Goal: Task Accomplishment & Management: Complete application form

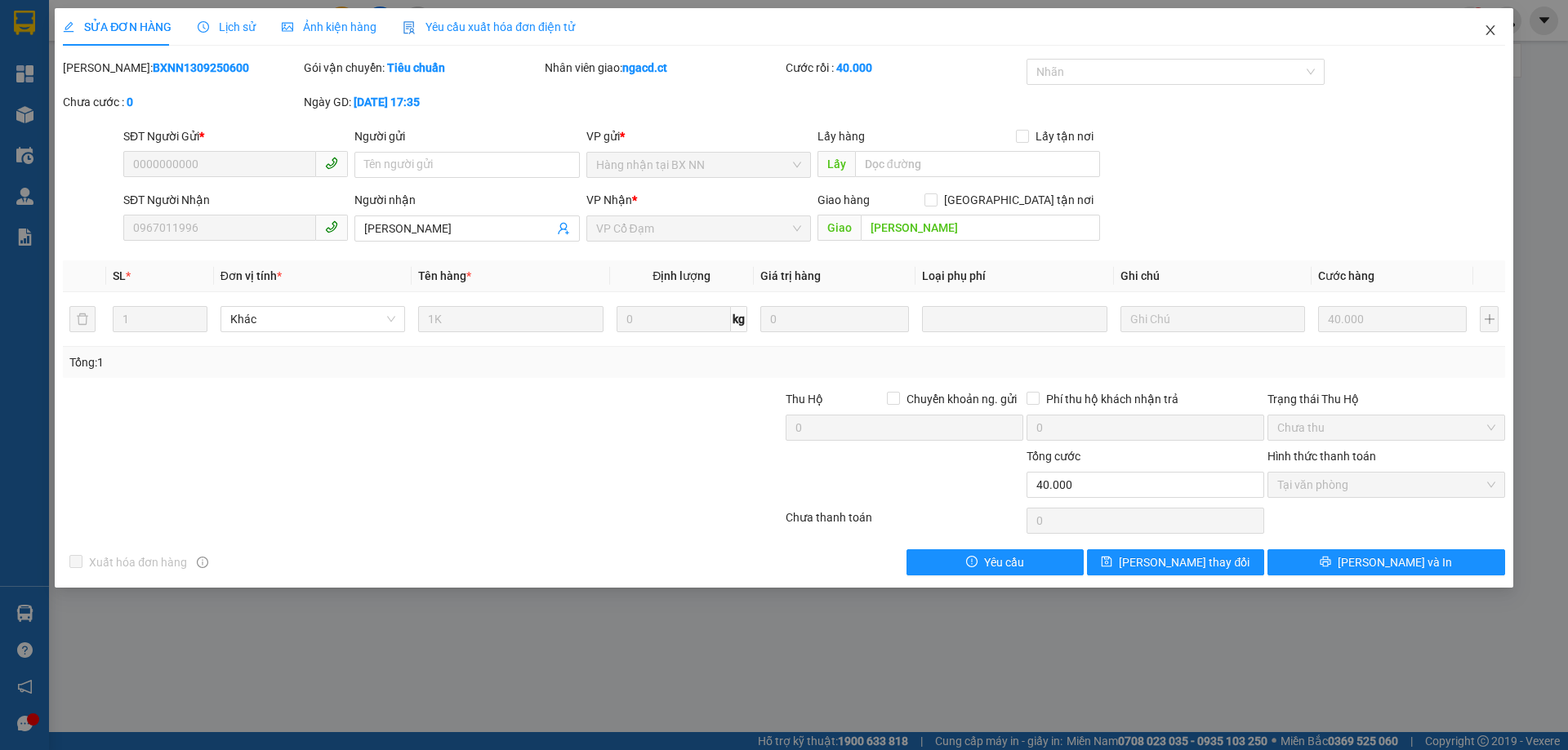
click at [1488, 30] on icon "close" at bounding box center [1489, 30] width 13 height 13
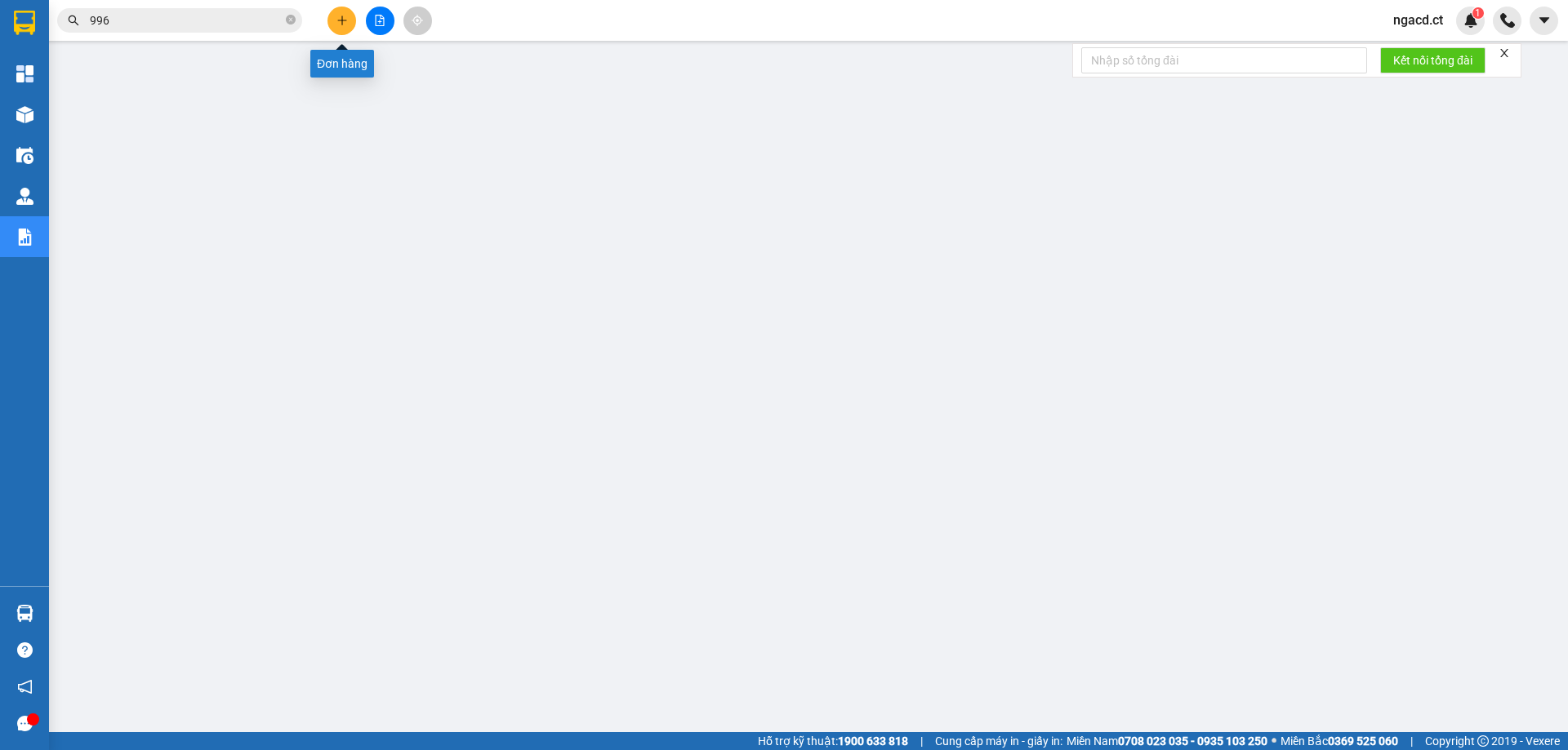
click at [346, 24] on icon "plus" at bounding box center [341, 20] width 11 height 11
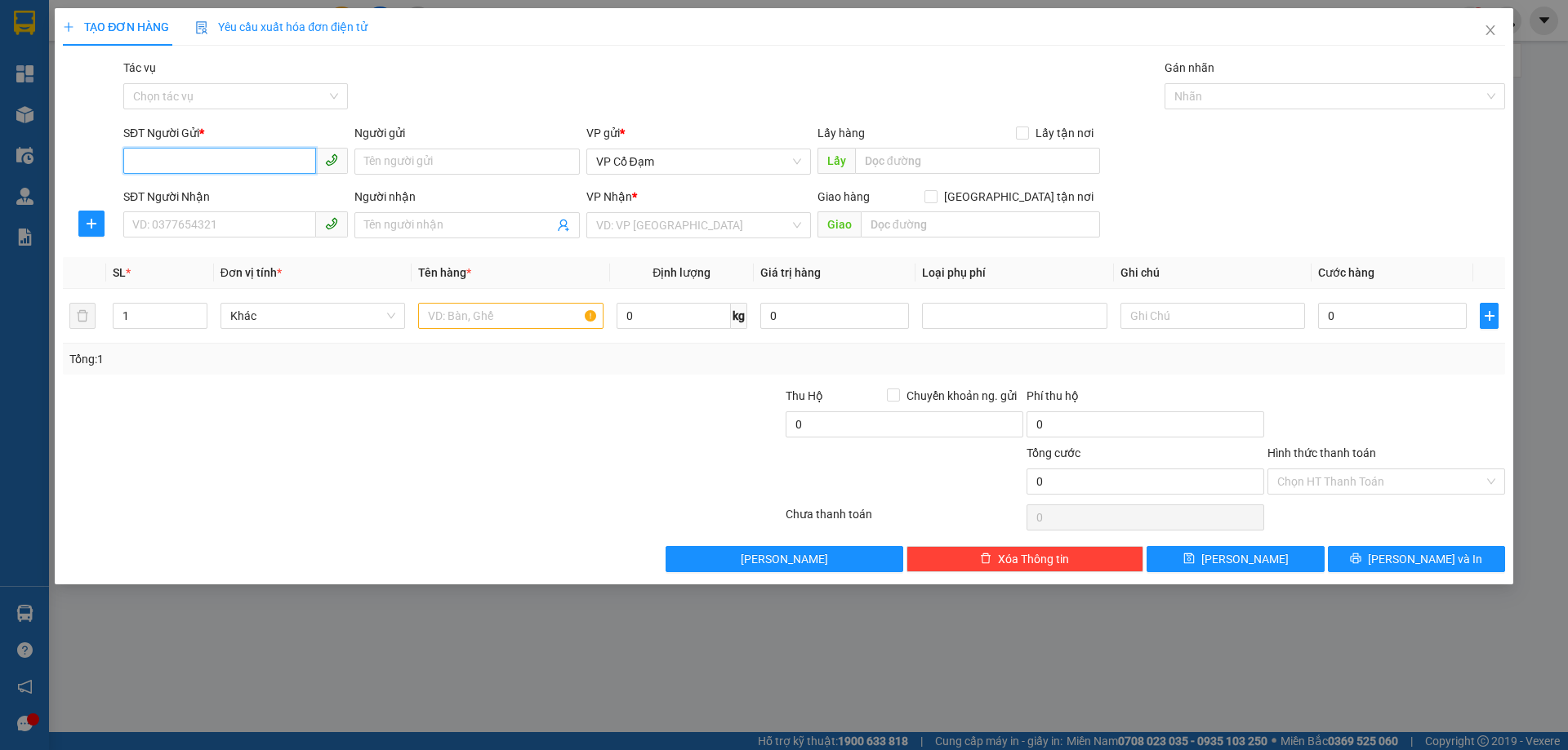
click at [285, 148] on input "SĐT Người Gửi *" at bounding box center [219, 160] width 193 height 26
click at [515, 700] on div "TẠO ĐƠN HÀNG Yêu cầu xuất hóa đơn điện tử Transit Pickup Surcharge Ids Transit …" at bounding box center [784, 375] width 1568 height 750
click at [682, 656] on div "TẠO ĐƠN HÀNG Yêu cầu xuất hóa đơn điện tử Transit Pickup Surcharge Ids Transit …" at bounding box center [784, 375] width 1568 height 750
click at [1489, 33] on icon "close" at bounding box center [1489, 30] width 9 height 9
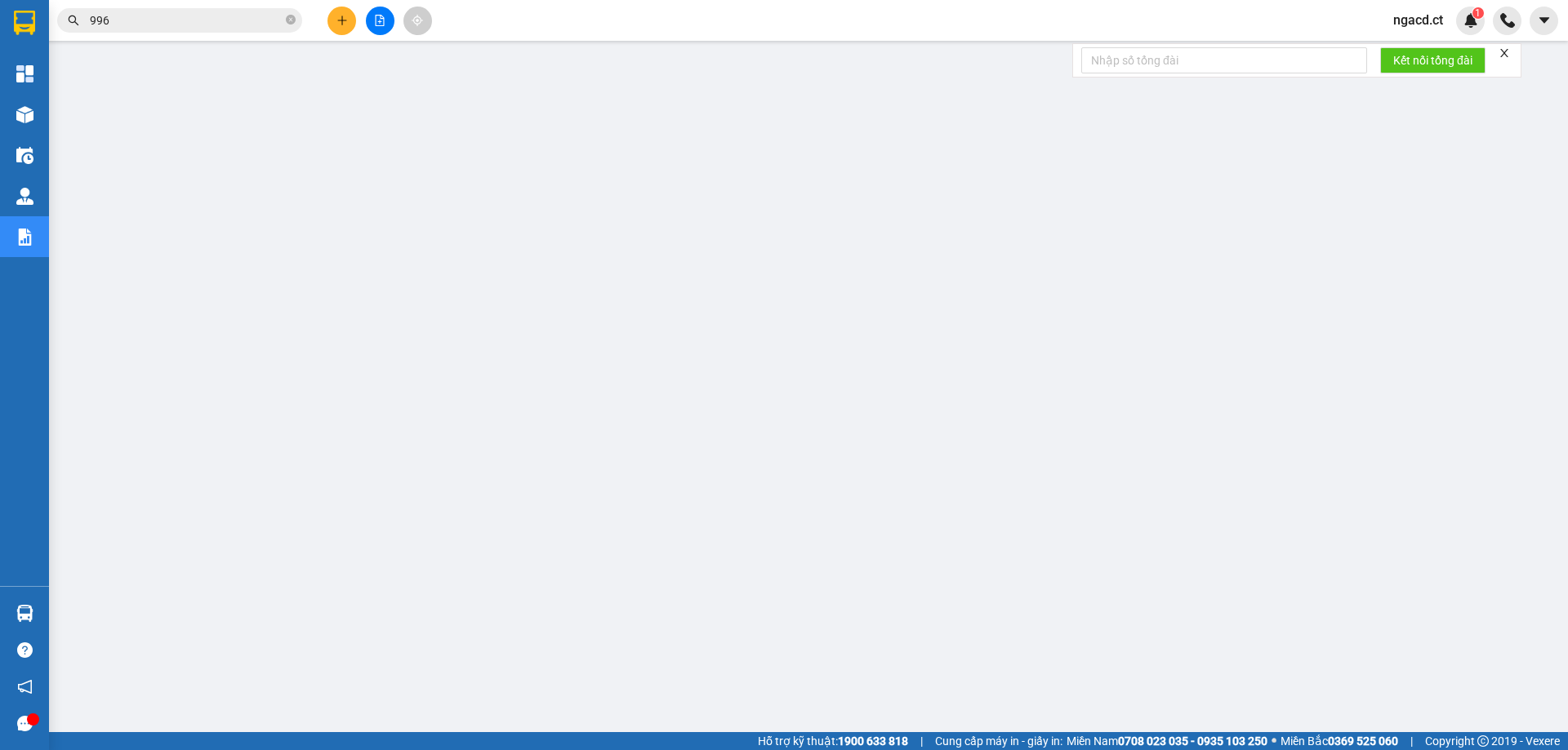
click at [236, 22] on input "996" at bounding box center [186, 20] width 193 height 18
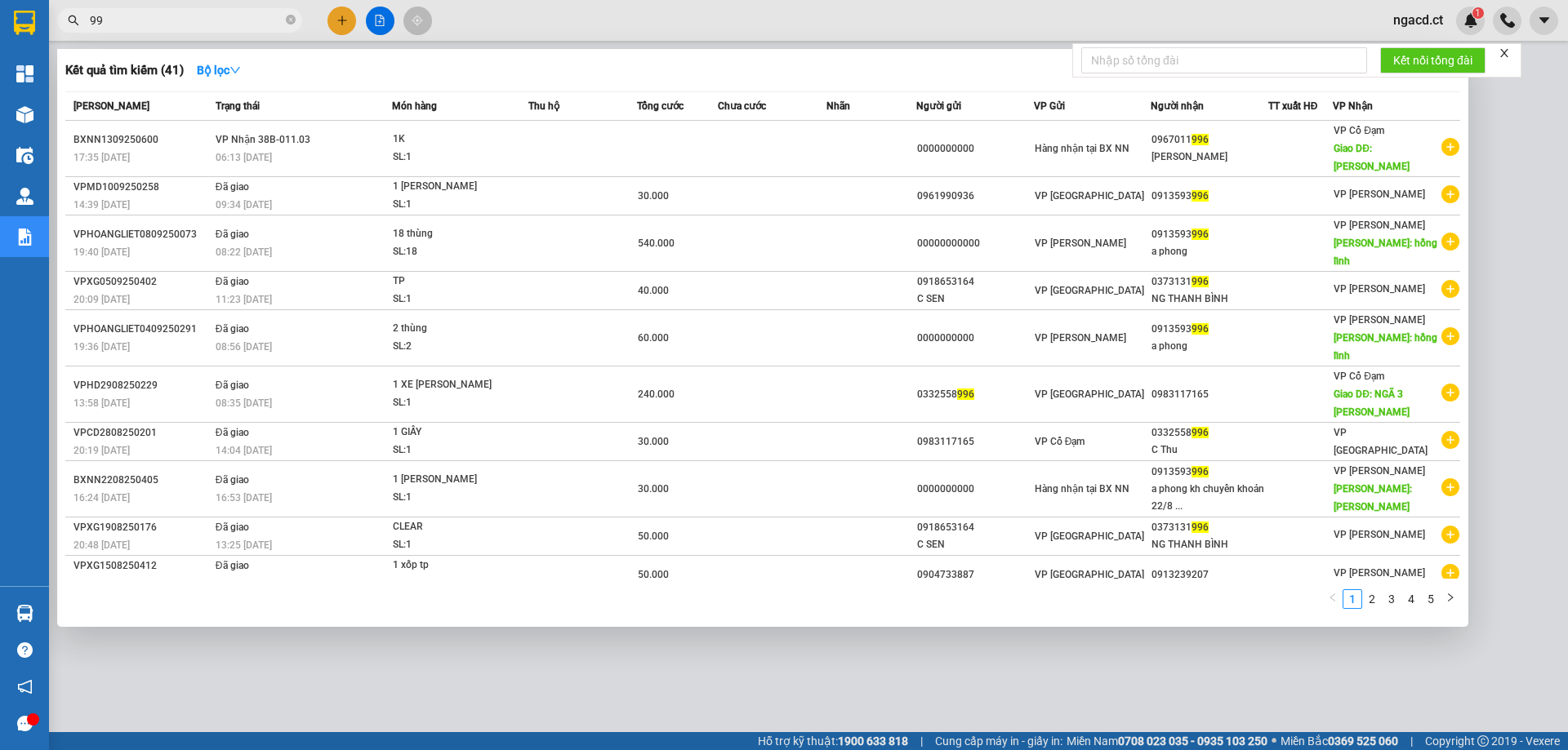
type input "9"
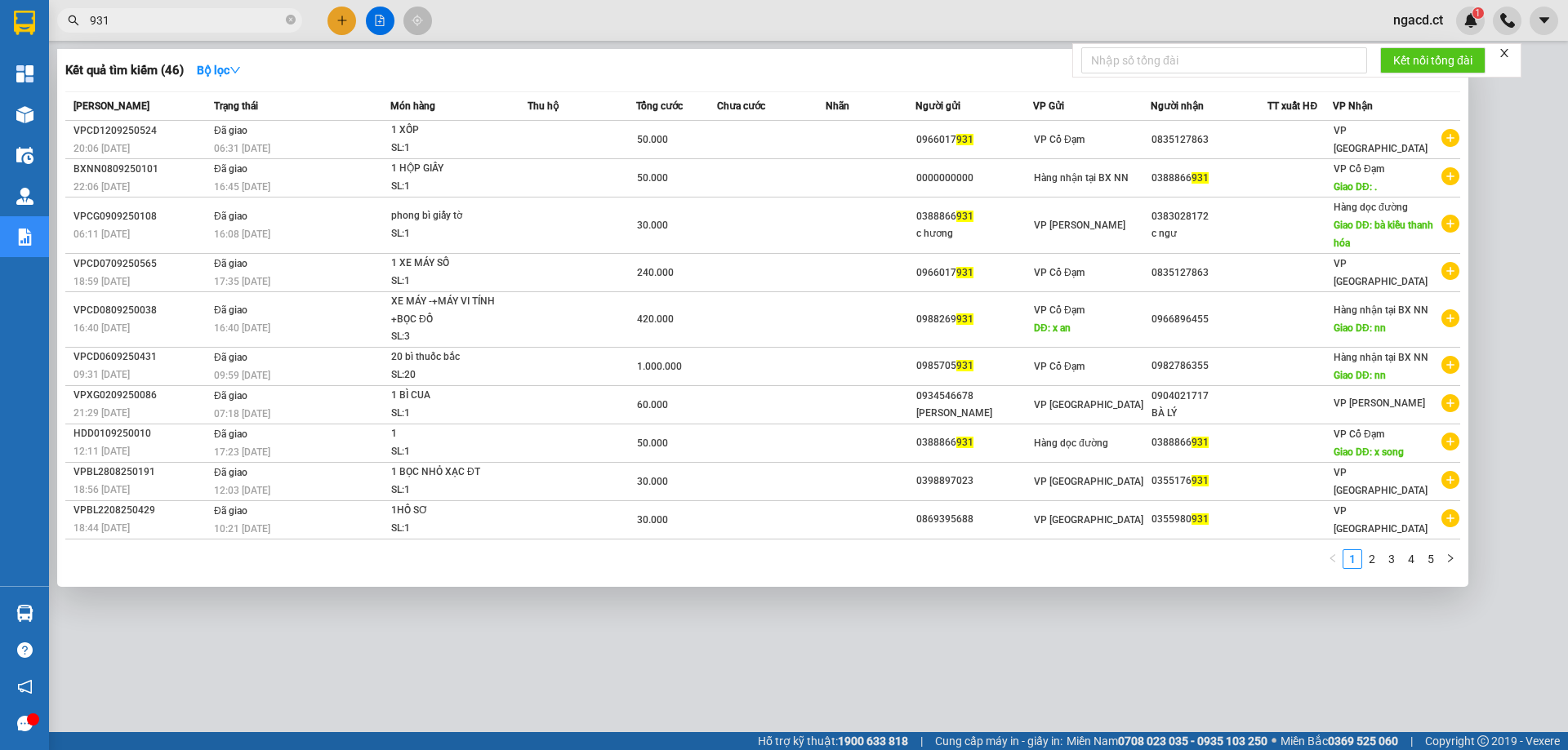
click at [152, 21] on input "931" at bounding box center [186, 20] width 193 height 18
type input "9"
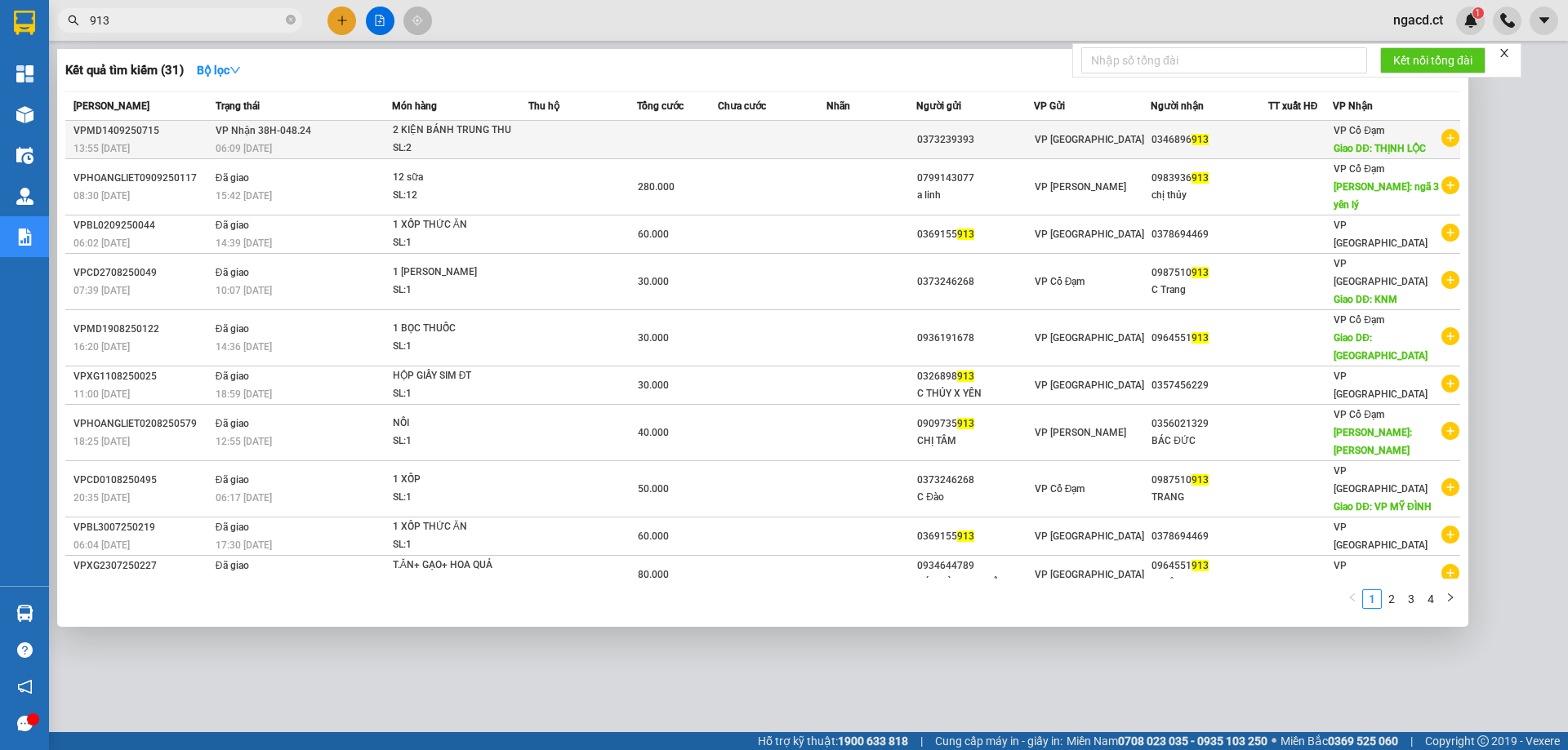
type input "913"
click at [545, 134] on td at bounding box center [582, 140] width 108 height 38
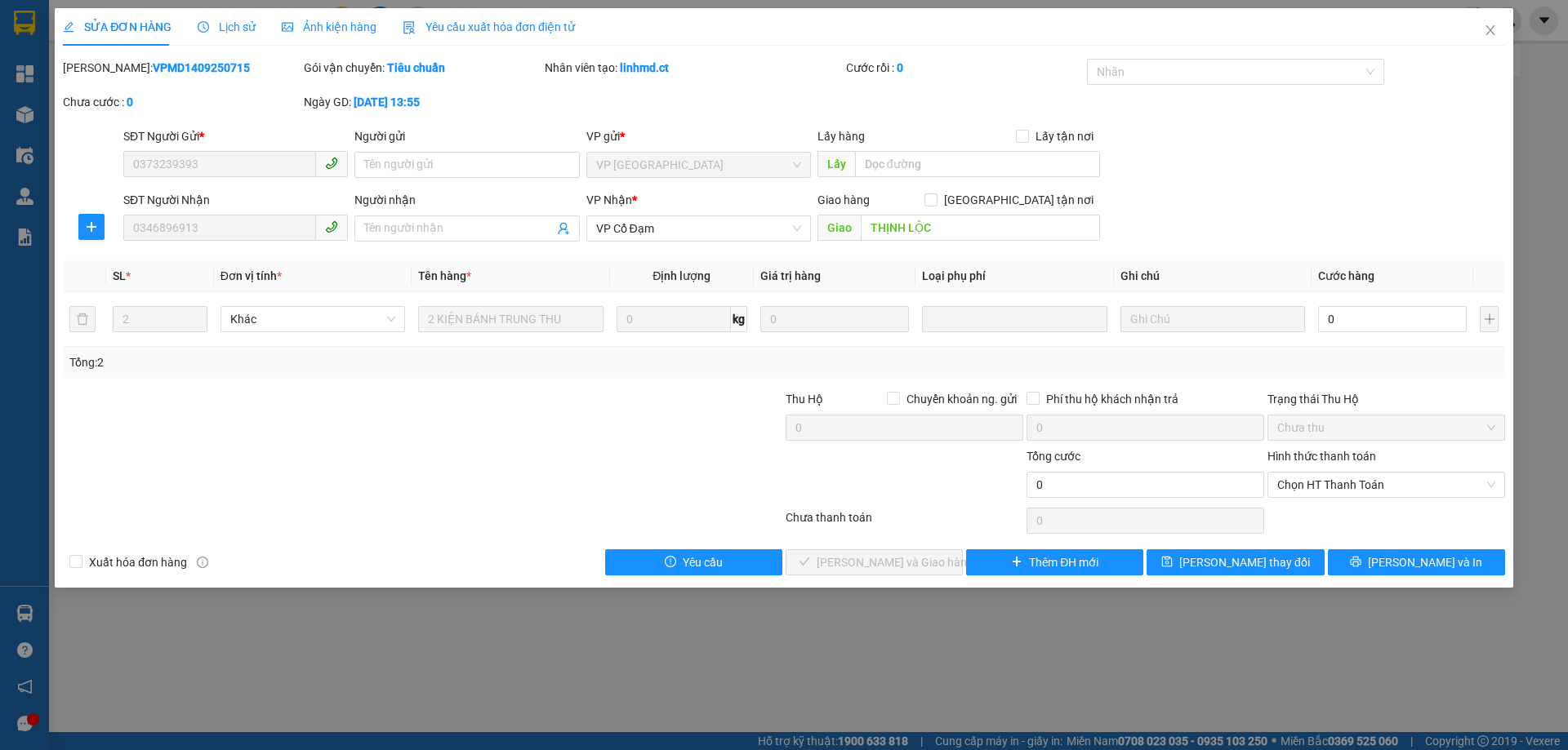
type input "0373239393"
type input "0346896913"
type input "THỊNH LỘC"
click at [234, 24] on span "Lịch sử" at bounding box center [227, 26] width 58 height 13
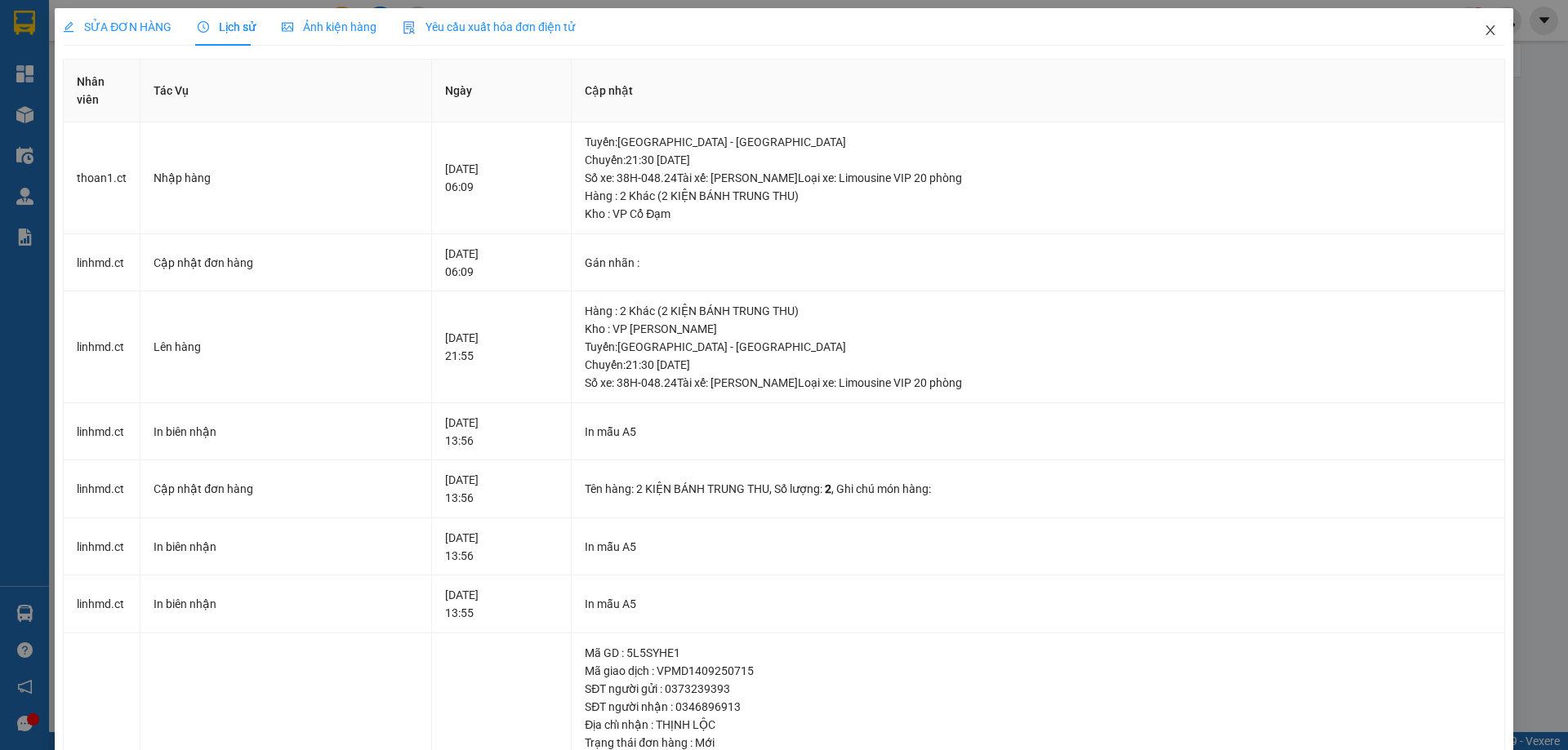
click at [1483, 28] on icon "close" at bounding box center [1489, 30] width 13 height 13
